Goal: Transaction & Acquisition: Obtain resource

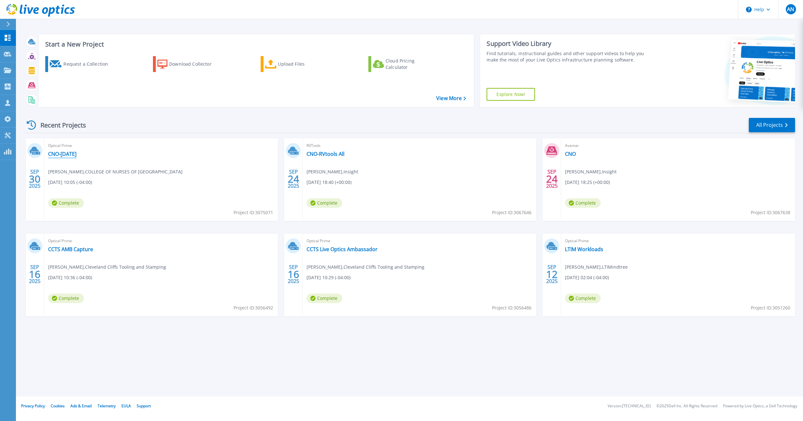
click at [67, 153] on link "CNO-[DATE]" at bounding box center [62, 154] width 28 height 6
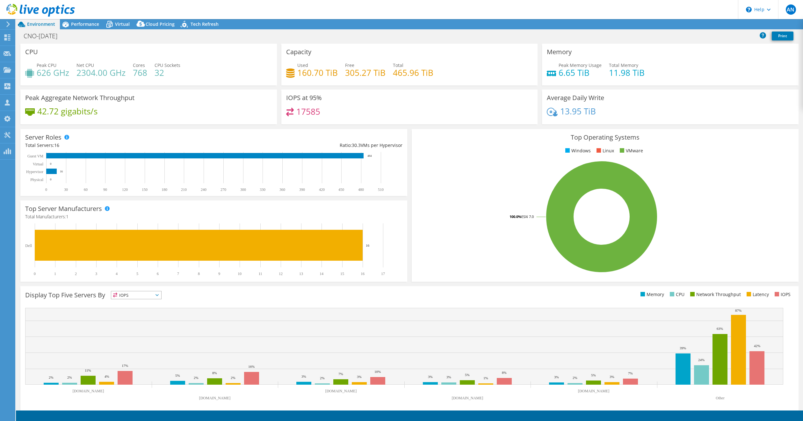
select select "USD"
click at [85, 24] on span "Performance" at bounding box center [85, 24] width 28 height 6
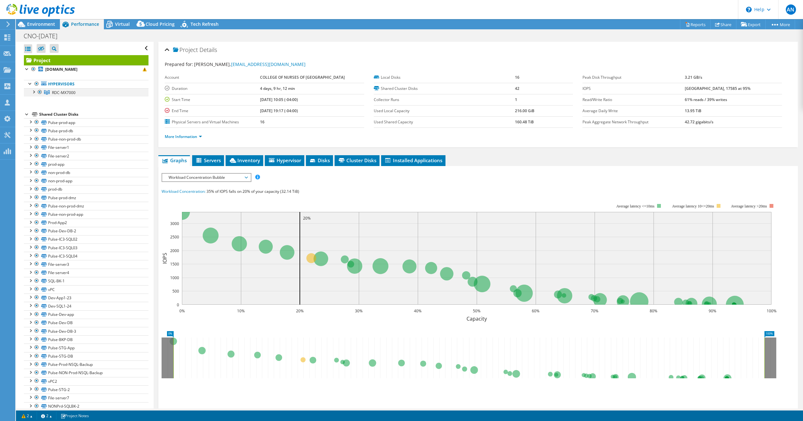
click at [33, 91] on div at bounding box center [33, 91] width 6 height 6
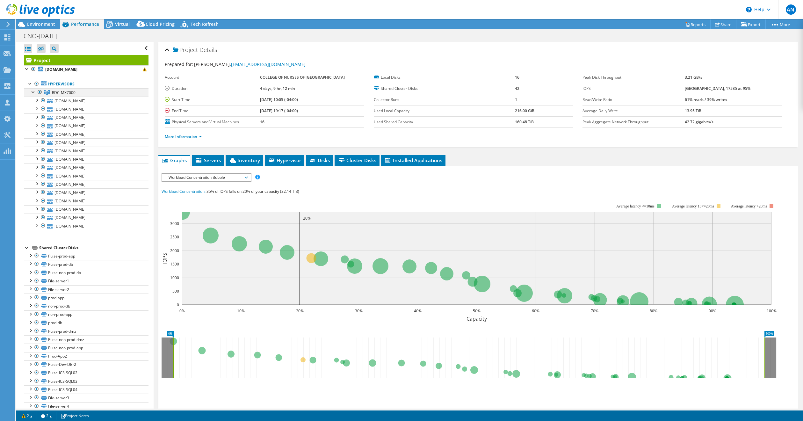
click at [33, 91] on div at bounding box center [33, 91] width 6 height 6
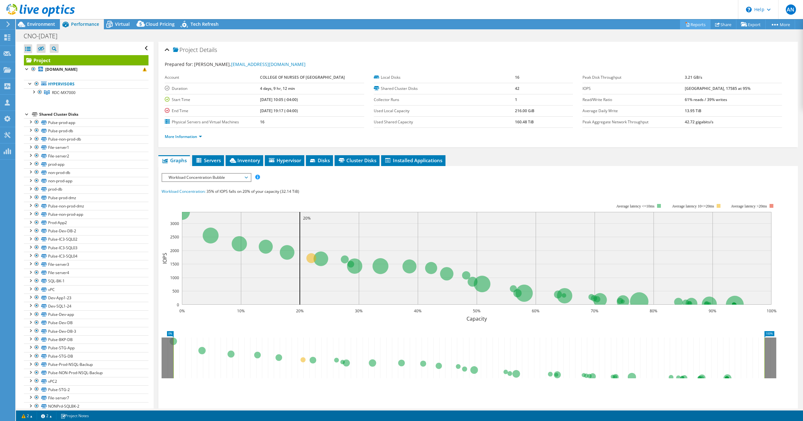
click at [694, 23] on link "Reports" at bounding box center [695, 24] width 31 height 10
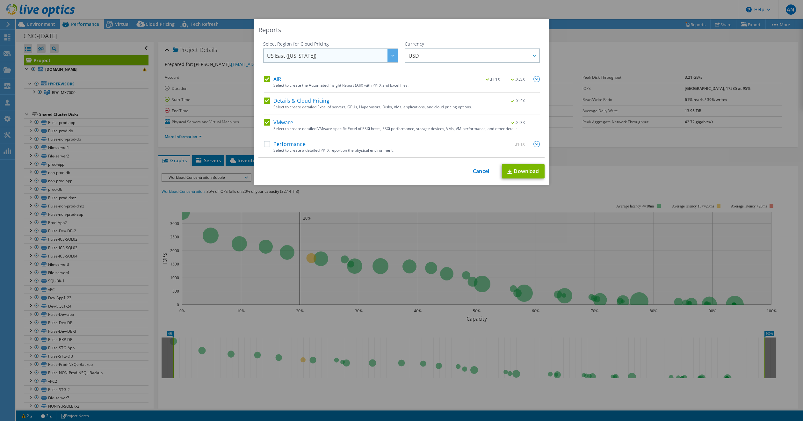
click at [391, 55] on icon at bounding box center [392, 56] width 3 height 2
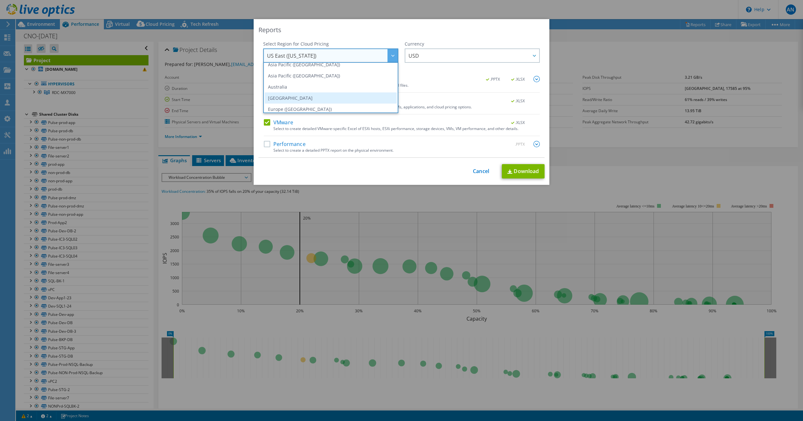
click at [287, 98] on li "[GEOGRAPHIC_DATA]" at bounding box center [331, 97] width 132 height 11
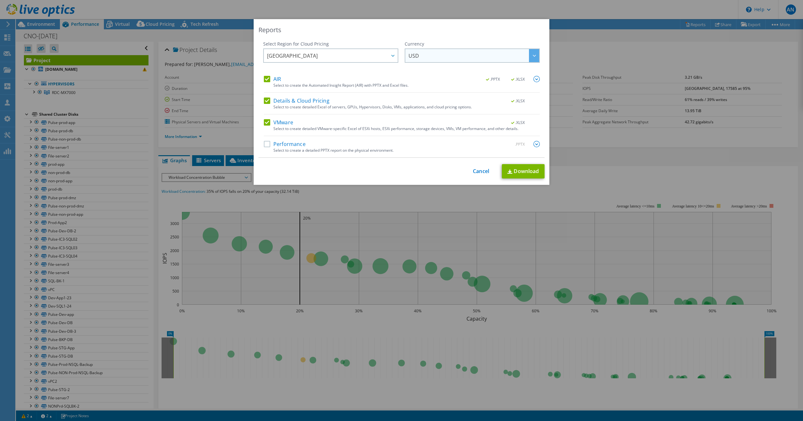
click at [533, 56] on icon at bounding box center [534, 56] width 3 height 2
click at [426, 103] on li "CAD" at bounding box center [472, 102] width 132 height 11
click at [516, 170] on link "Download" at bounding box center [523, 171] width 43 height 14
click at [478, 171] on link "Cancel" at bounding box center [481, 171] width 16 height 6
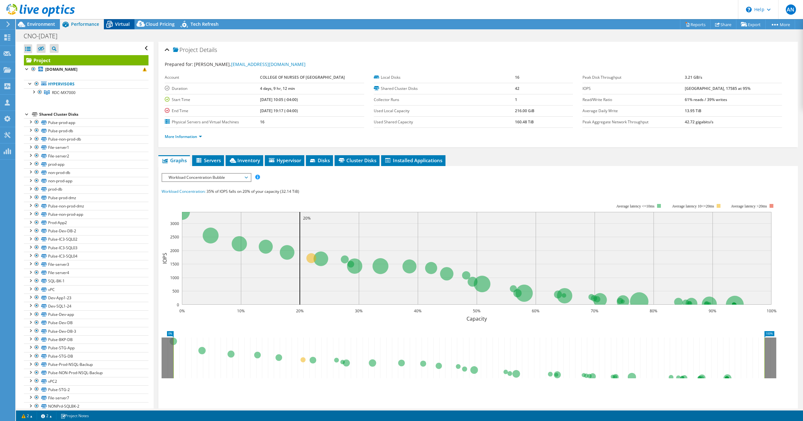
click at [119, 22] on span "Virtual" at bounding box center [122, 24] width 15 height 6
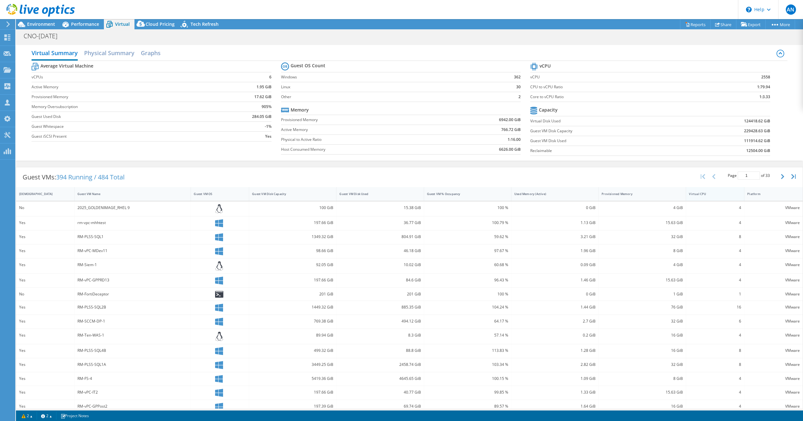
click at [698, 196] on div "Virtual CPU" at bounding box center [711, 194] width 45 height 4
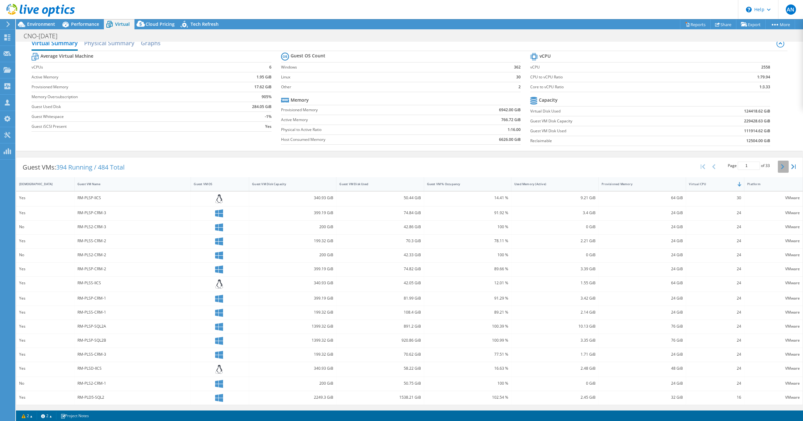
click at [781, 165] on icon "button" at bounding box center [782, 166] width 3 height 5
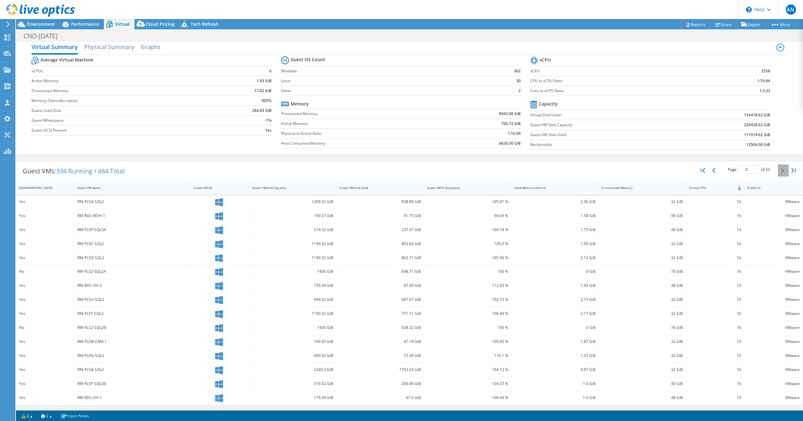
scroll to position [9, 0]
click at [781, 170] on icon "button" at bounding box center [782, 170] width 3 height 5
type input "4"
click at [79, 24] on span "Performance" at bounding box center [85, 24] width 28 height 6
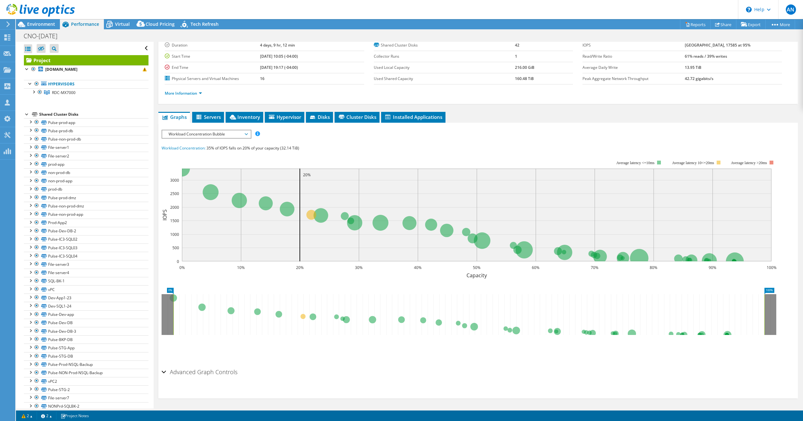
scroll to position [0, 0]
click at [38, 25] on span "Environment" at bounding box center [41, 24] width 28 height 6
